Goal: Obtain resource: Download file/media

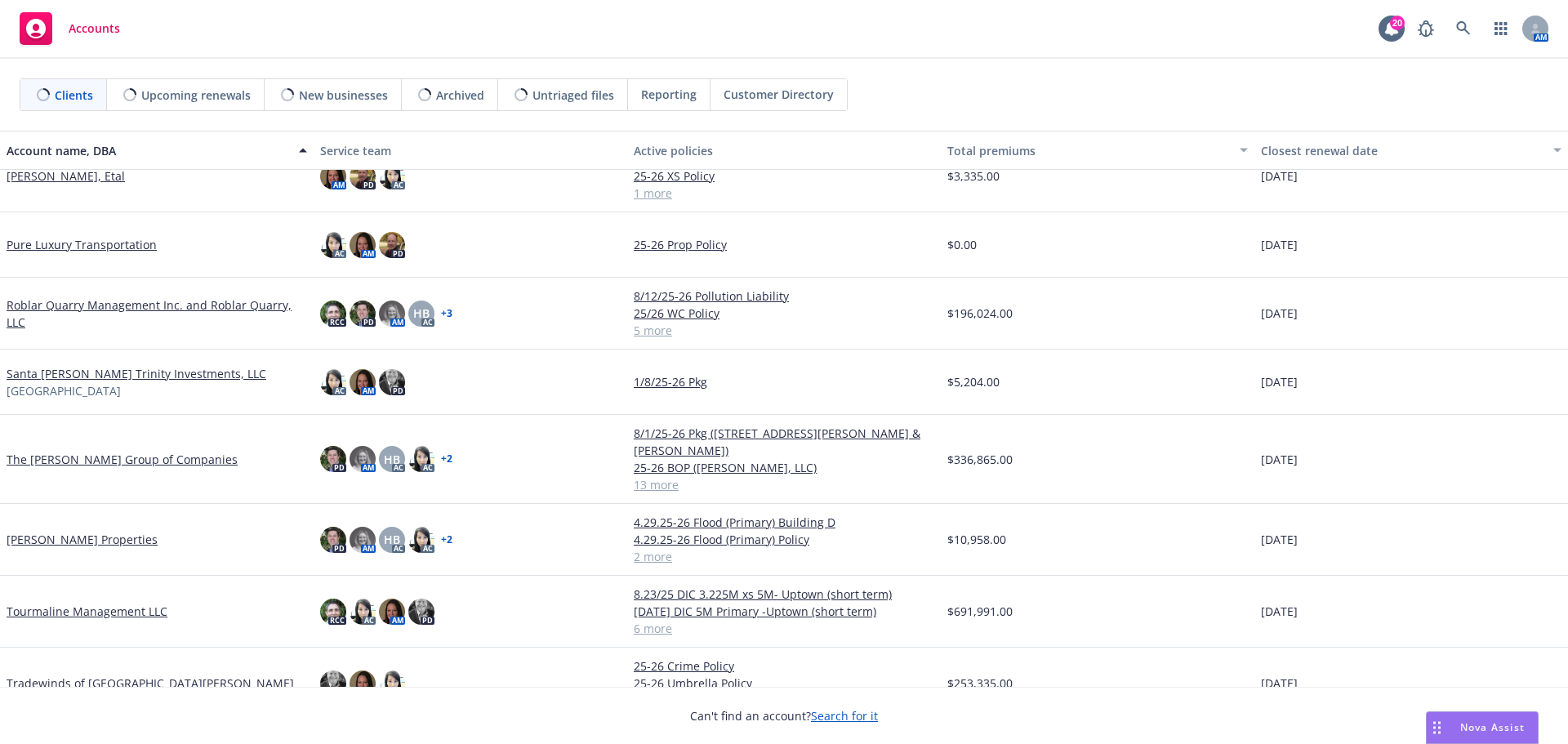
scroll to position [1031, 0]
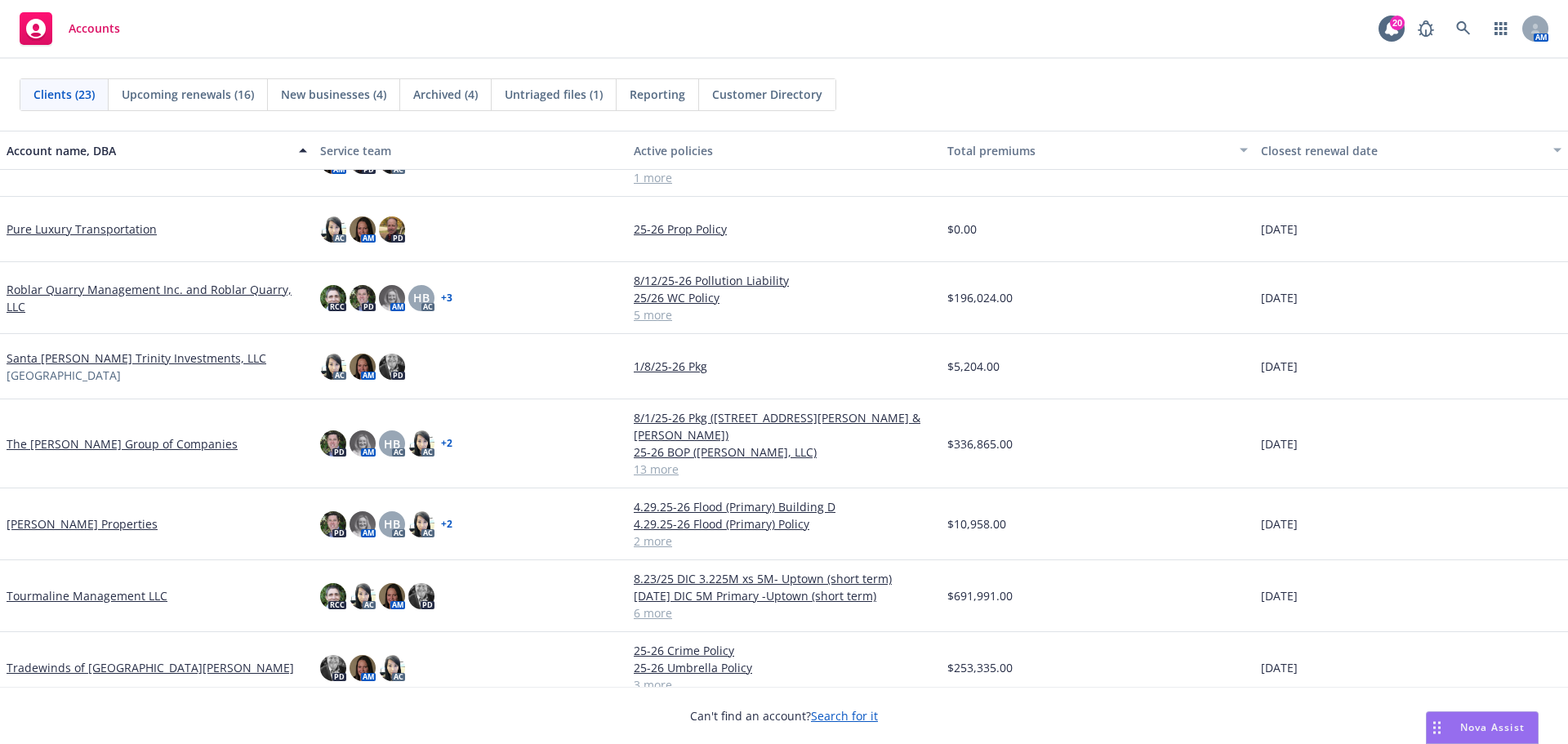
drag, startPoint x: 49, startPoint y: 637, endPoint x: 54, endPoint y: 649, distance: 13.0
click at [54, 659] on link "Tradewinds of [GEOGRAPHIC_DATA][PERSON_NAME]" at bounding box center [150, 667] width 287 height 17
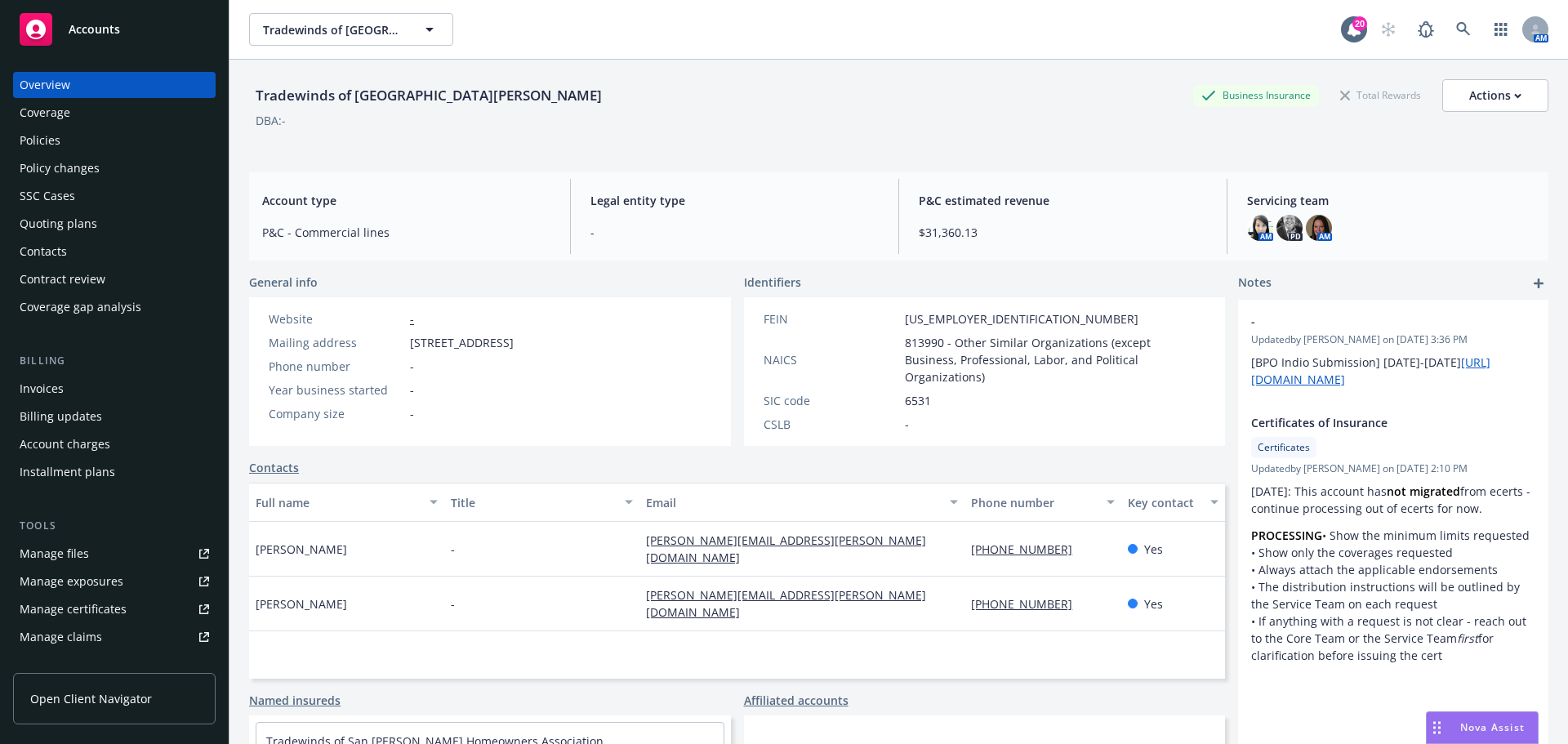
click at [86, 551] on div "Manage files" at bounding box center [54, 554] width 69 height 26
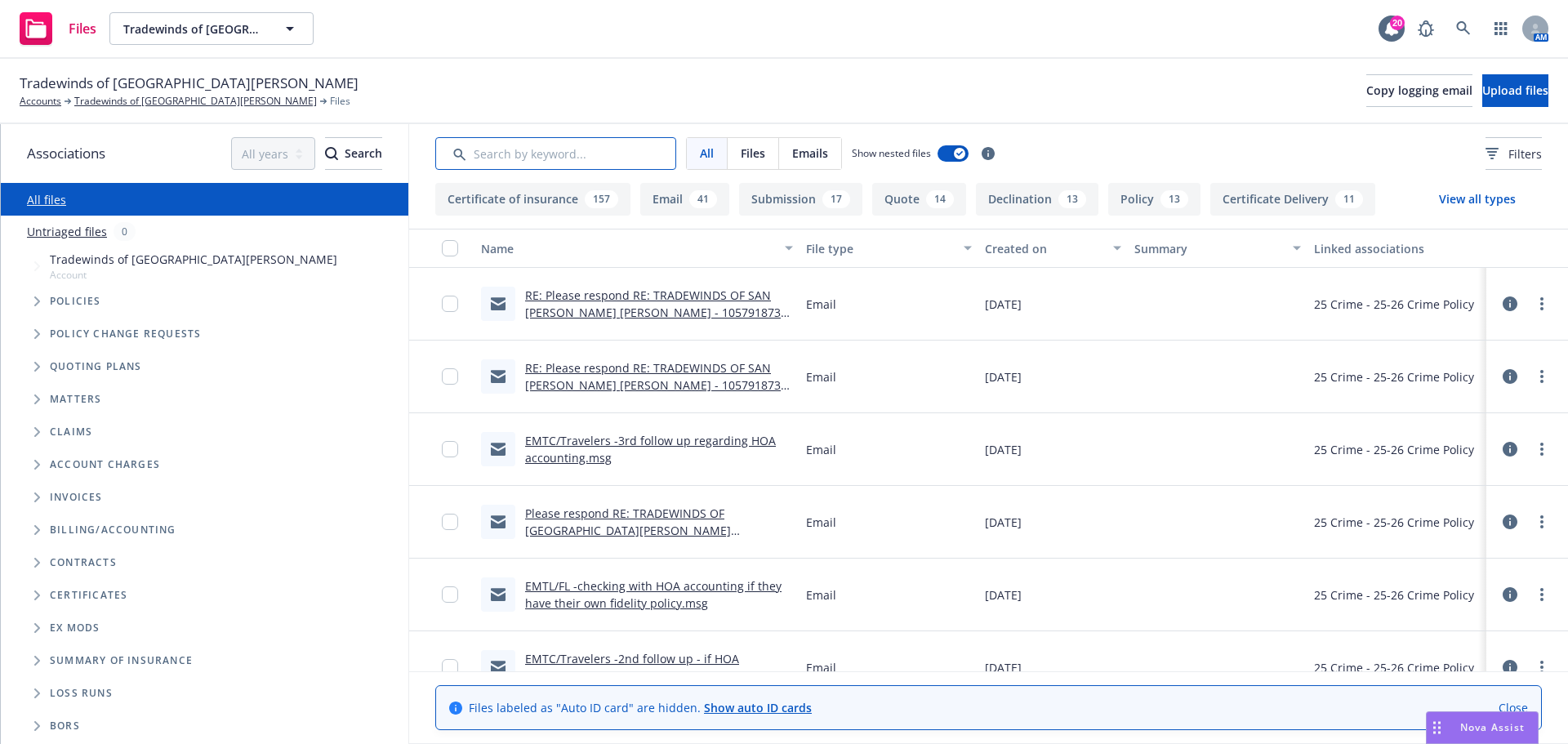
click at [506, 156] on input "Search by keyword..." at bounding box center [556, 154] width 241 height 33
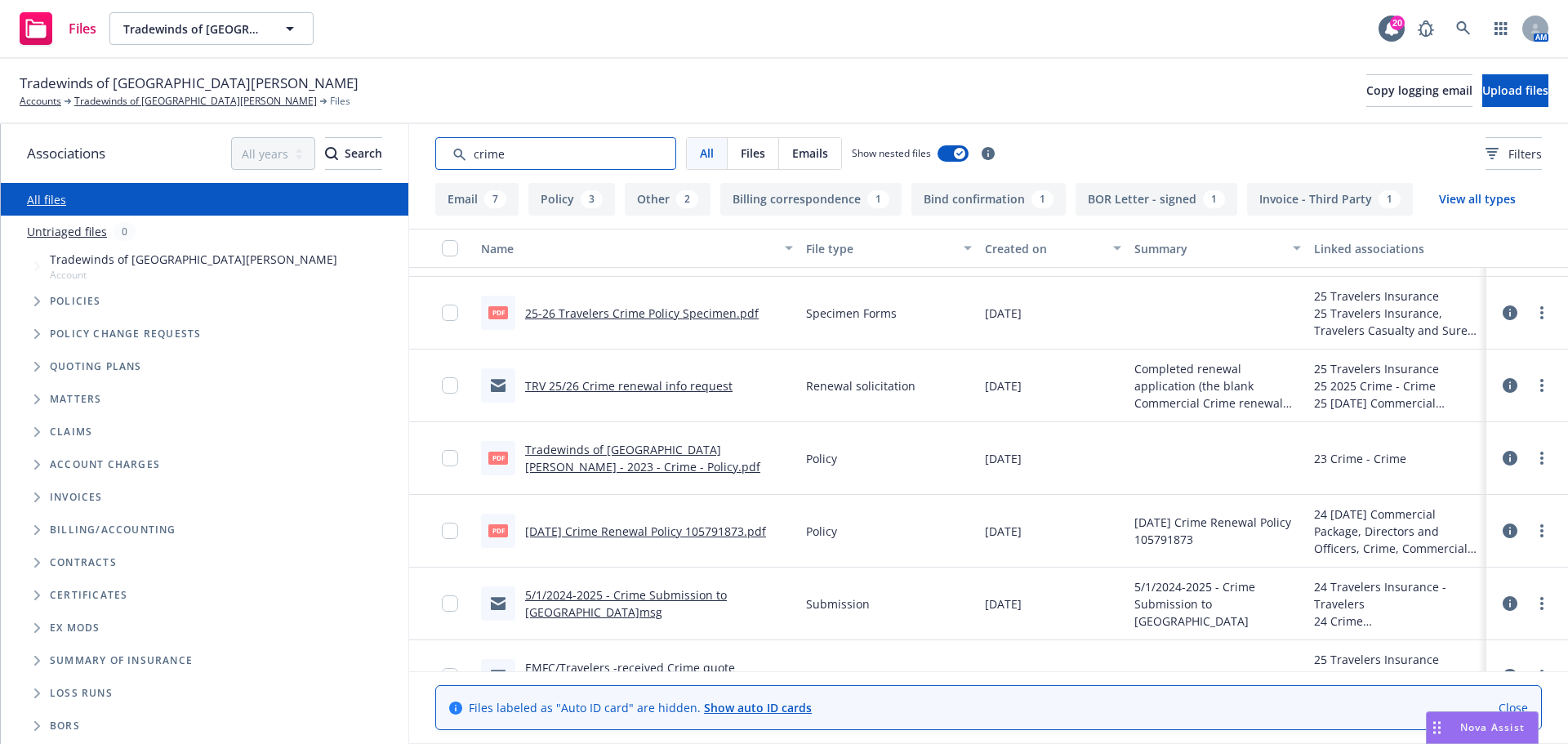
scroll to position [81, 0]
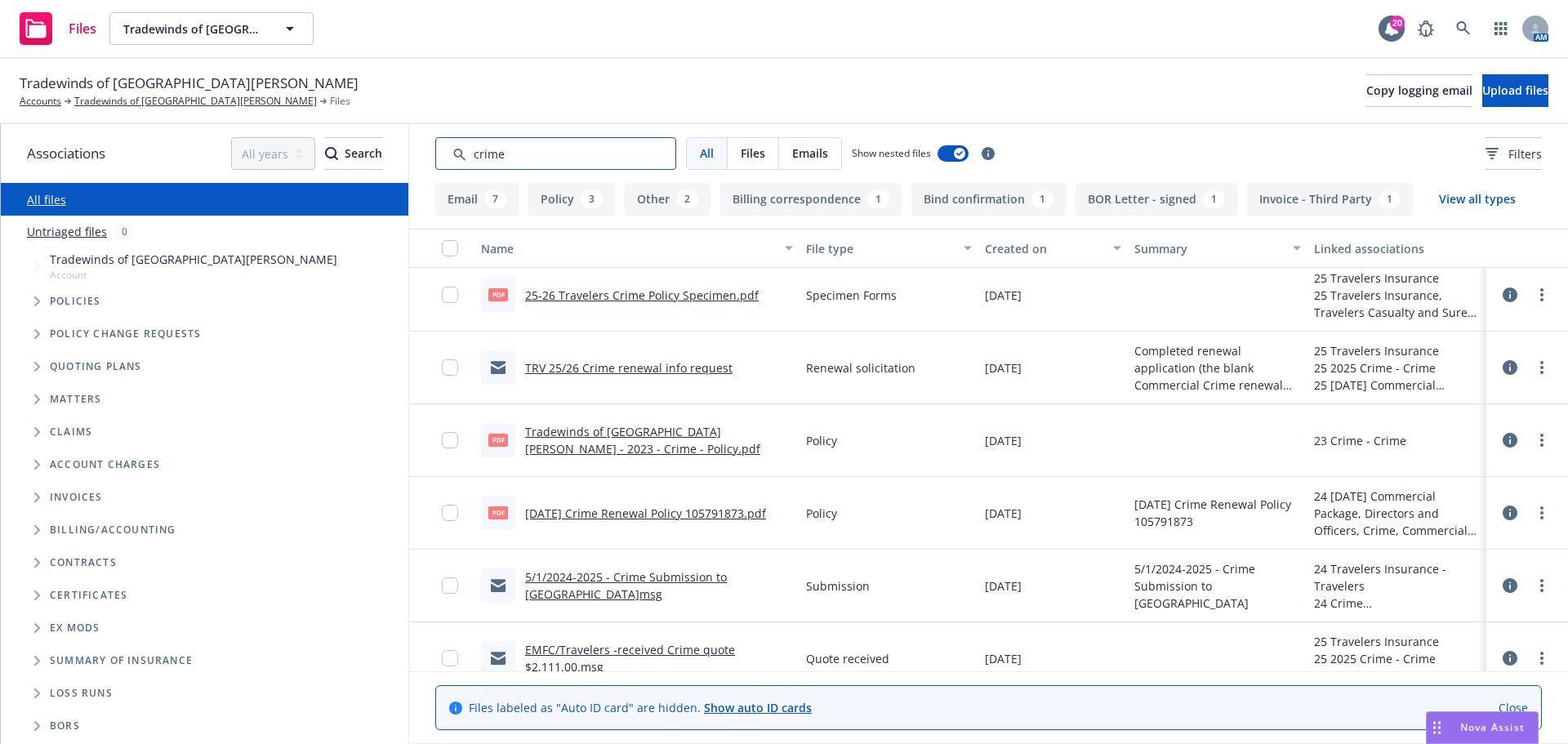
type input "crime"
click at [690, 583] on link "5/1/2024-2025 - Crime Submission to [GEOGRAPHIC_DATA]msg" at bounding box center [626, 585] width 202 height 33
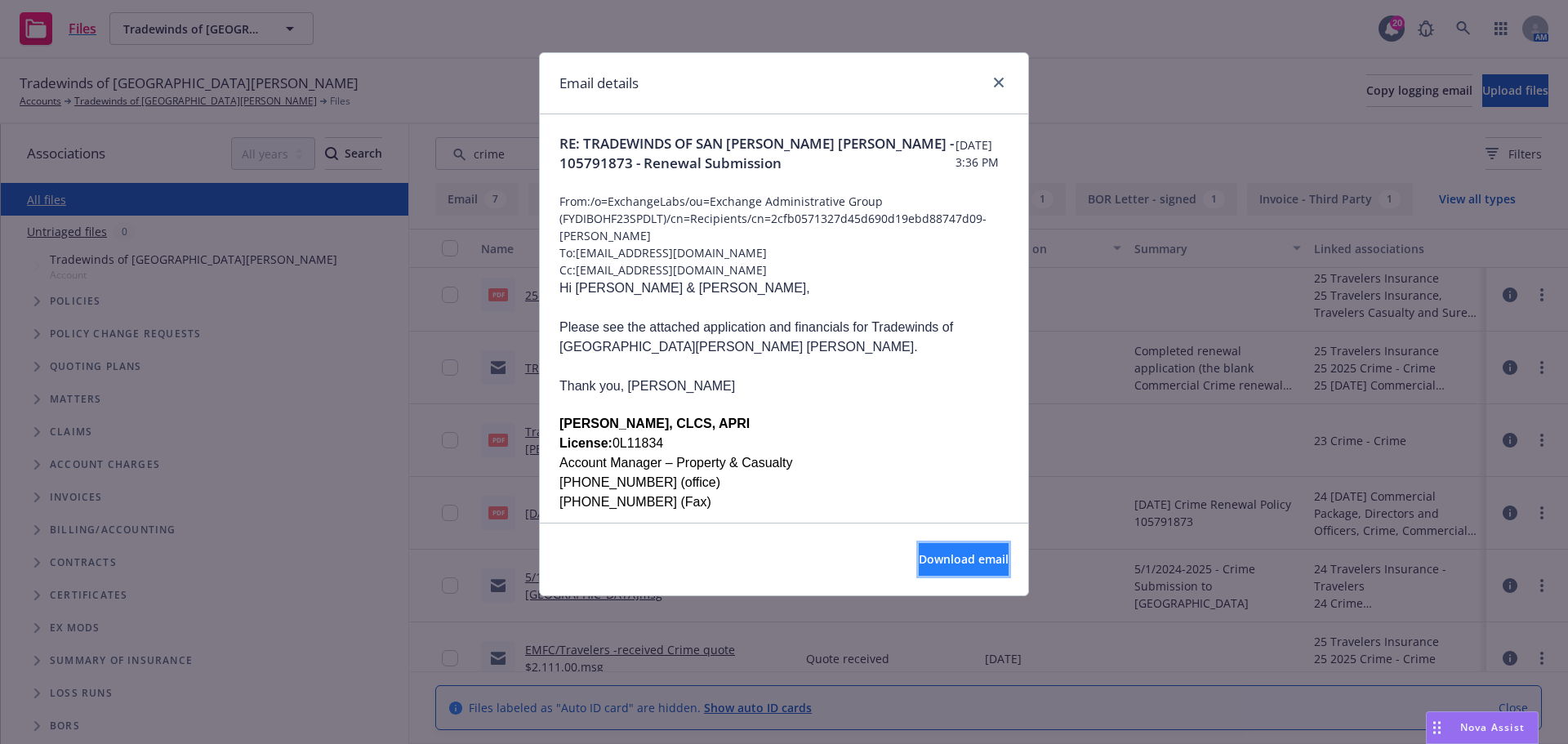
click at [932, 551] on span "Download email" at bounding box center [963, 559] width 90 height 16
click at [1005, 80] on link "close" at bounding box center [998, 82] width 20 height 20
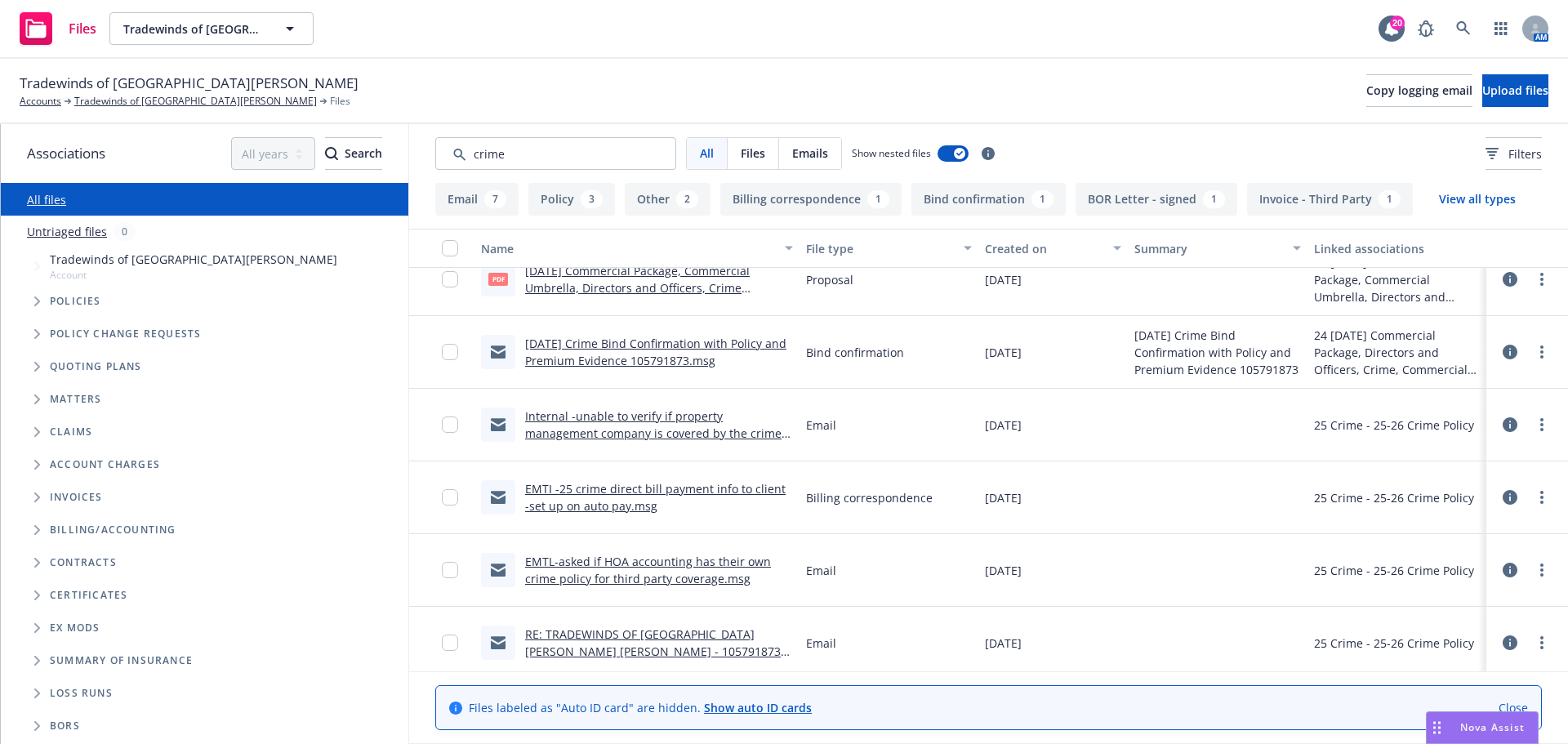
scroll to position [1067, 0]
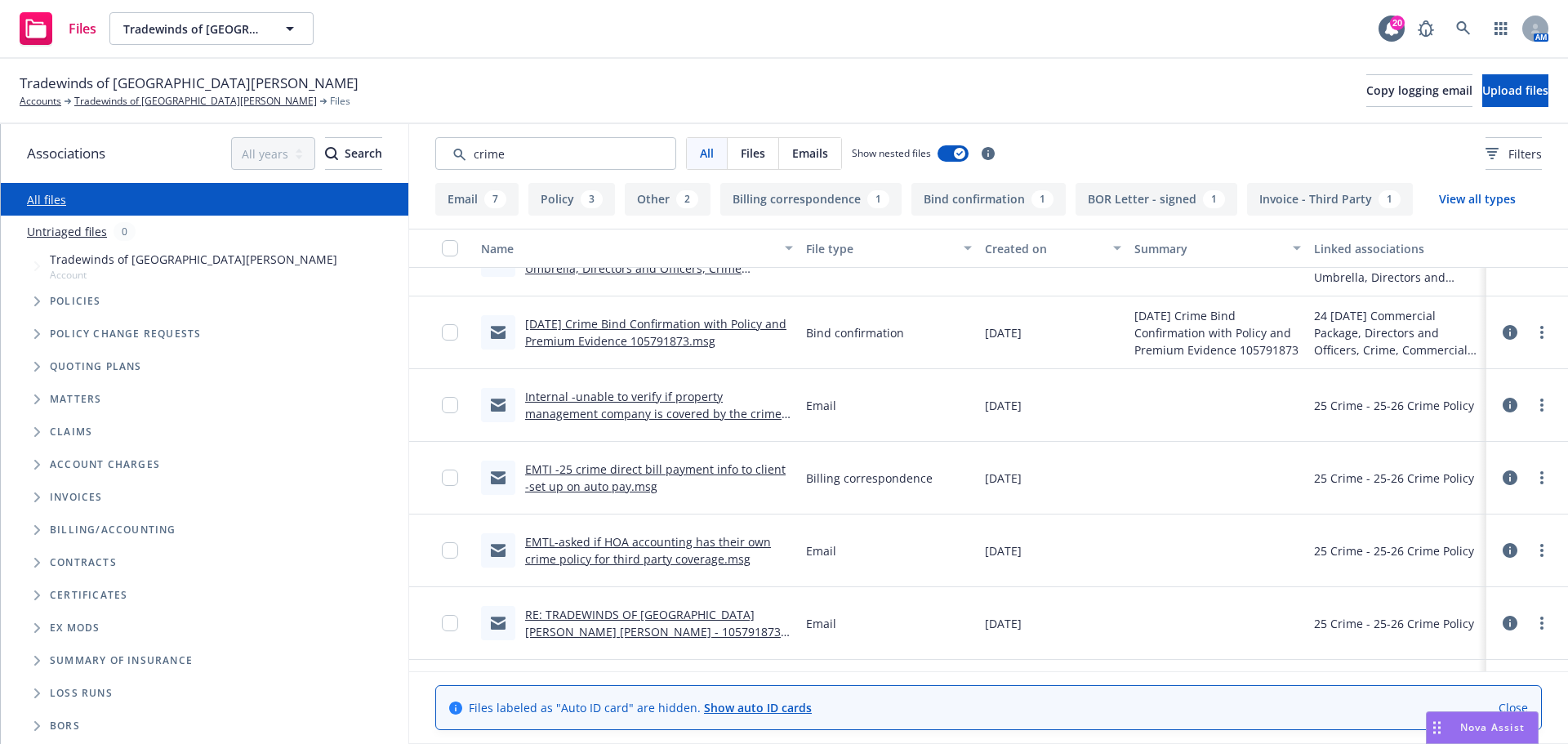
click at [664, 558] on link "EMTL-asked if HOA accounting has their own crime policy for third party coverag…" at bounding box center [648, 551] width 246 height 33
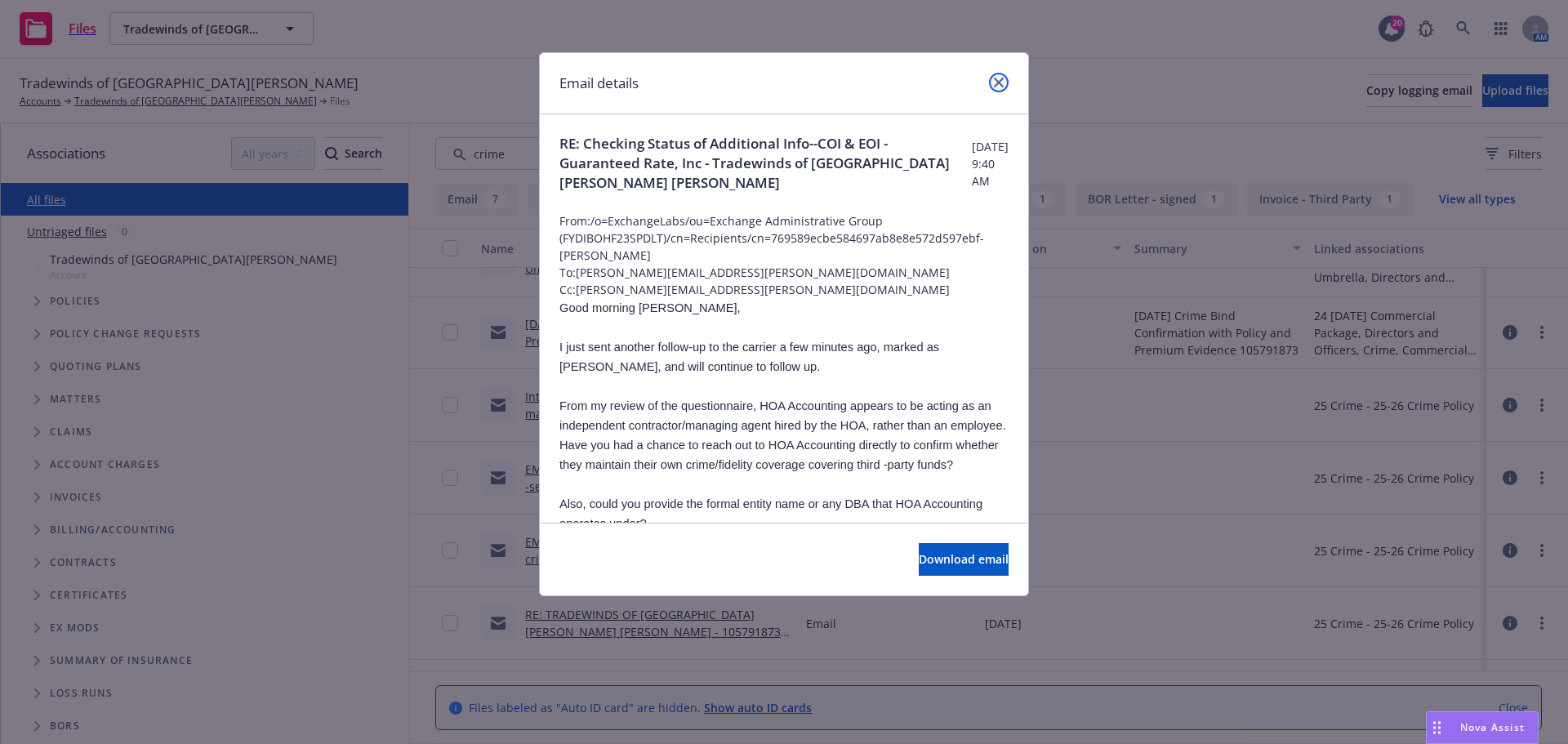
click at [998, 88] on link "close" at bounding box center [998, 82] width 20 height 20
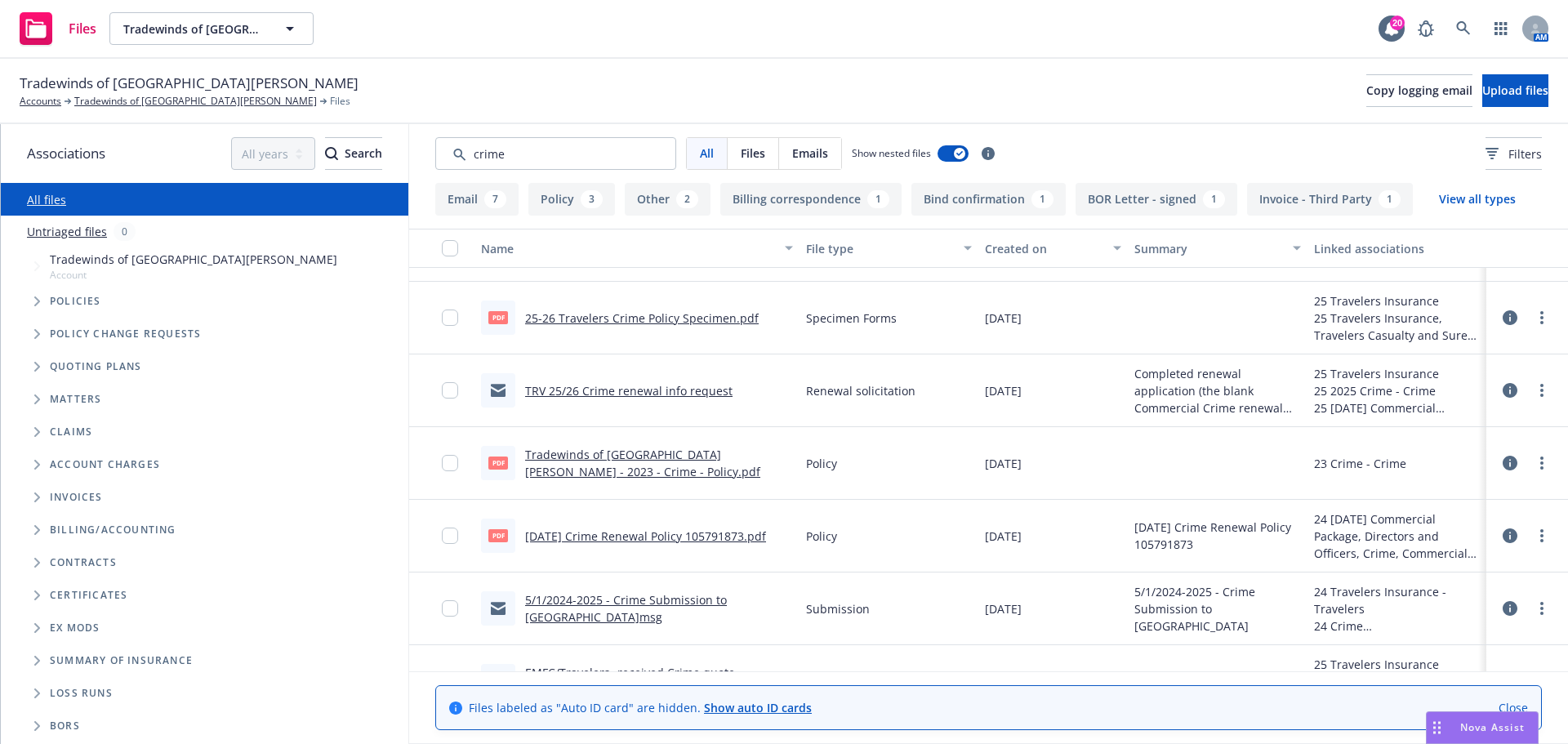
scroll to position [0, 0]
